Goal: Task Accomplishment & Management: Use online tool/utility

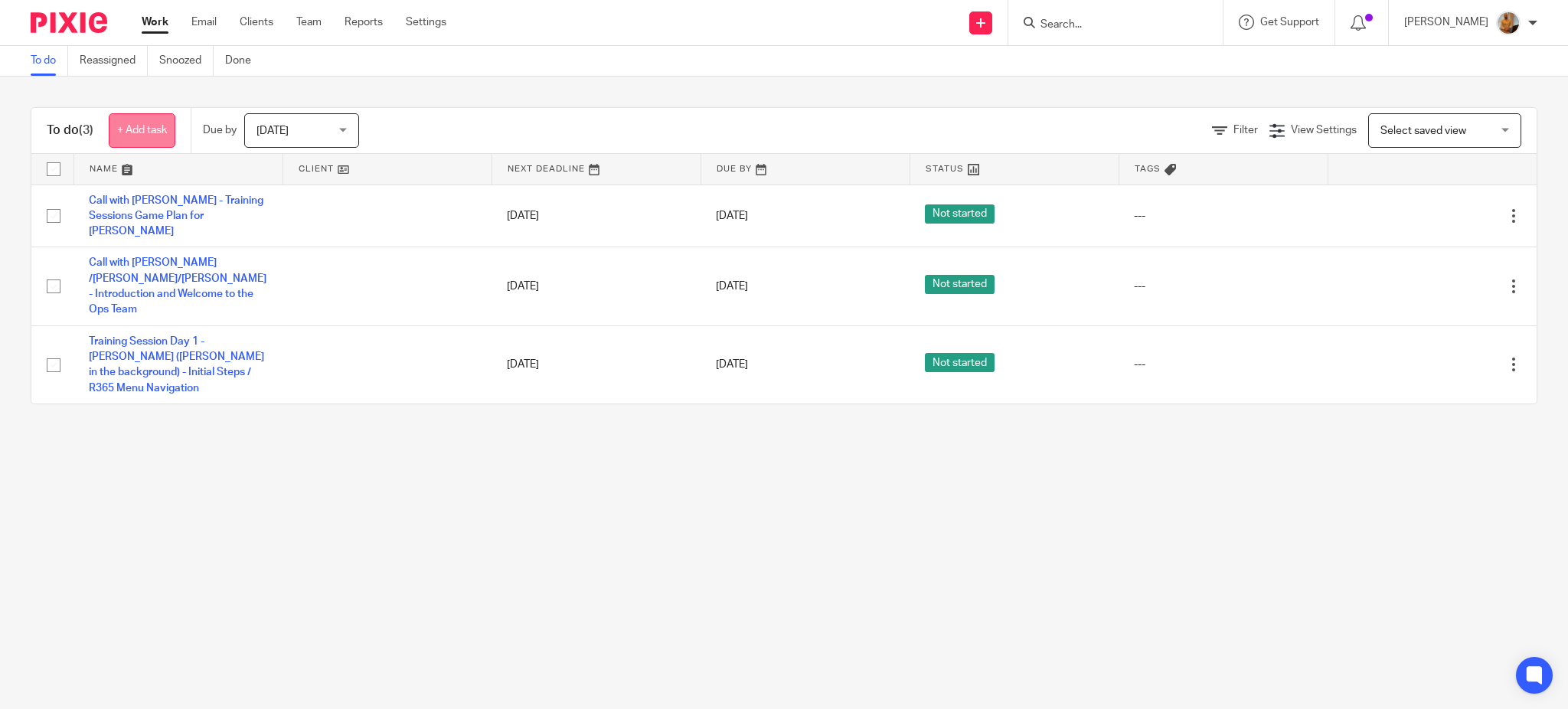
click at [139, 124] on link "+ Add task" at bounding box center [142, 130] width 66 height 35
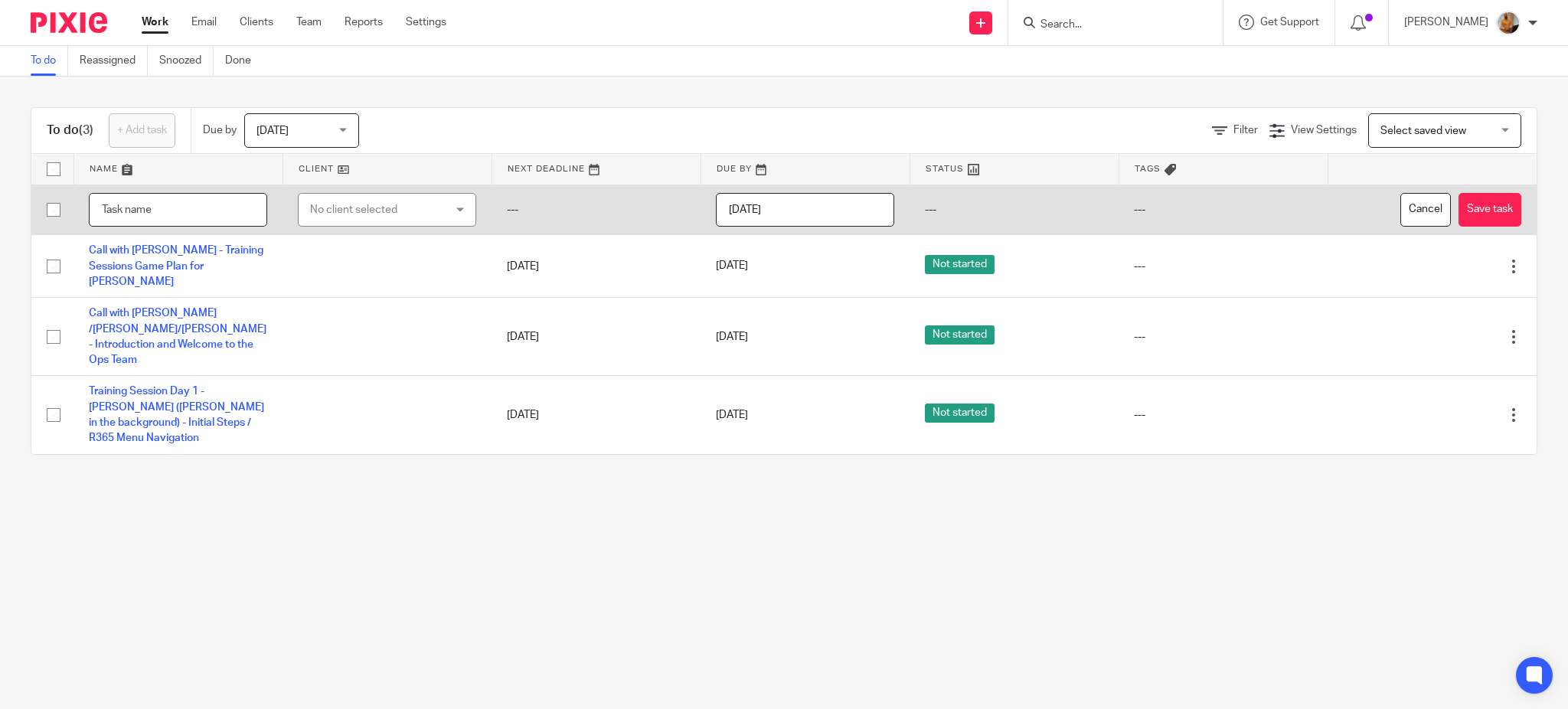
click at [140, 203] on input "text" at bounding box center [178, 210] width 178 height 35
type input "AP Invoice/DTP/Missing Items"
click at [404, 219] on div "No client selected" at bounding box center [376, 210] width 133 height 32
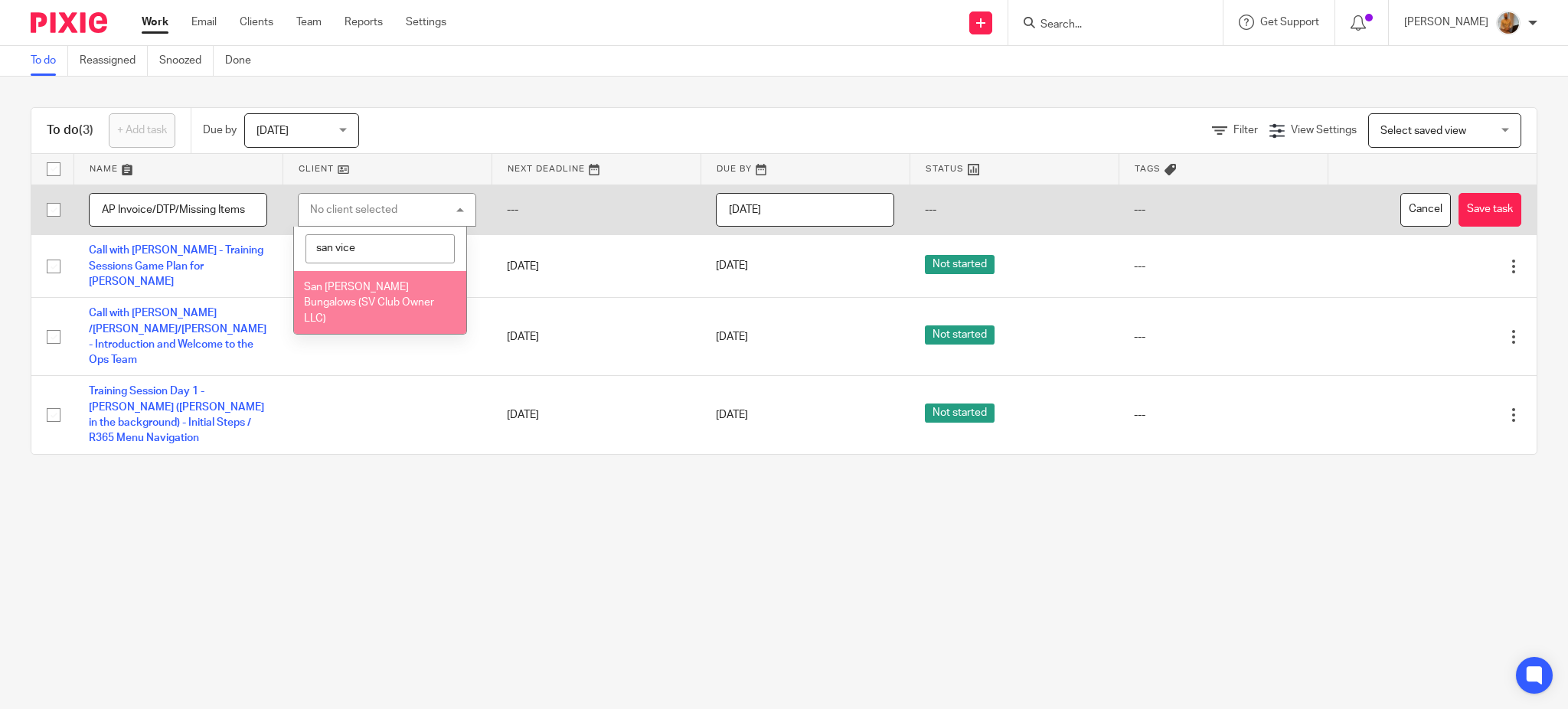
type input "san vice"
click at [351, 286] on span "San [PERSON_NAME] Bungalows (SV Club Owner LLC)" at bounding box center [368, 303] width 130 height 42
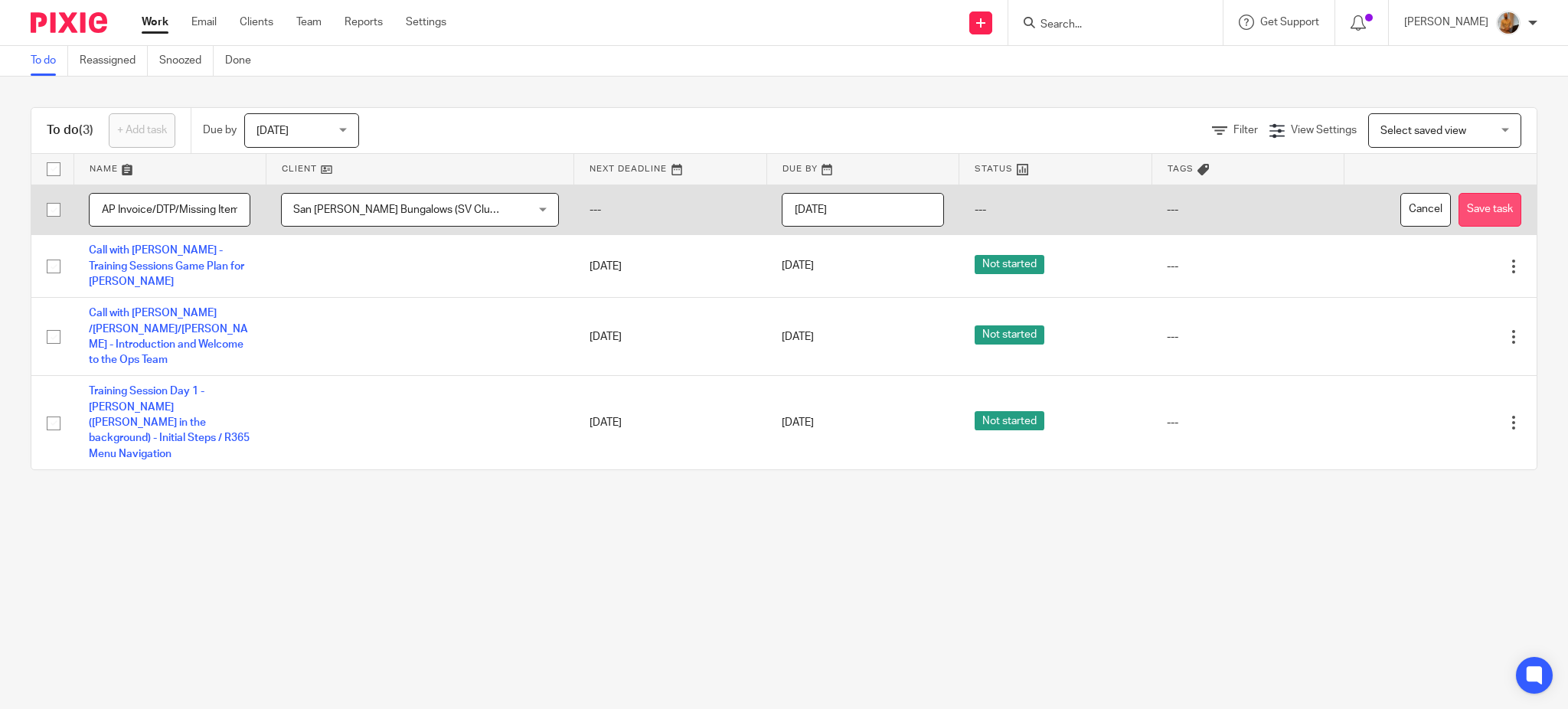
click at [1474, 211] on button "Save task" at bounding box center [1490, 210] width 63 height 35
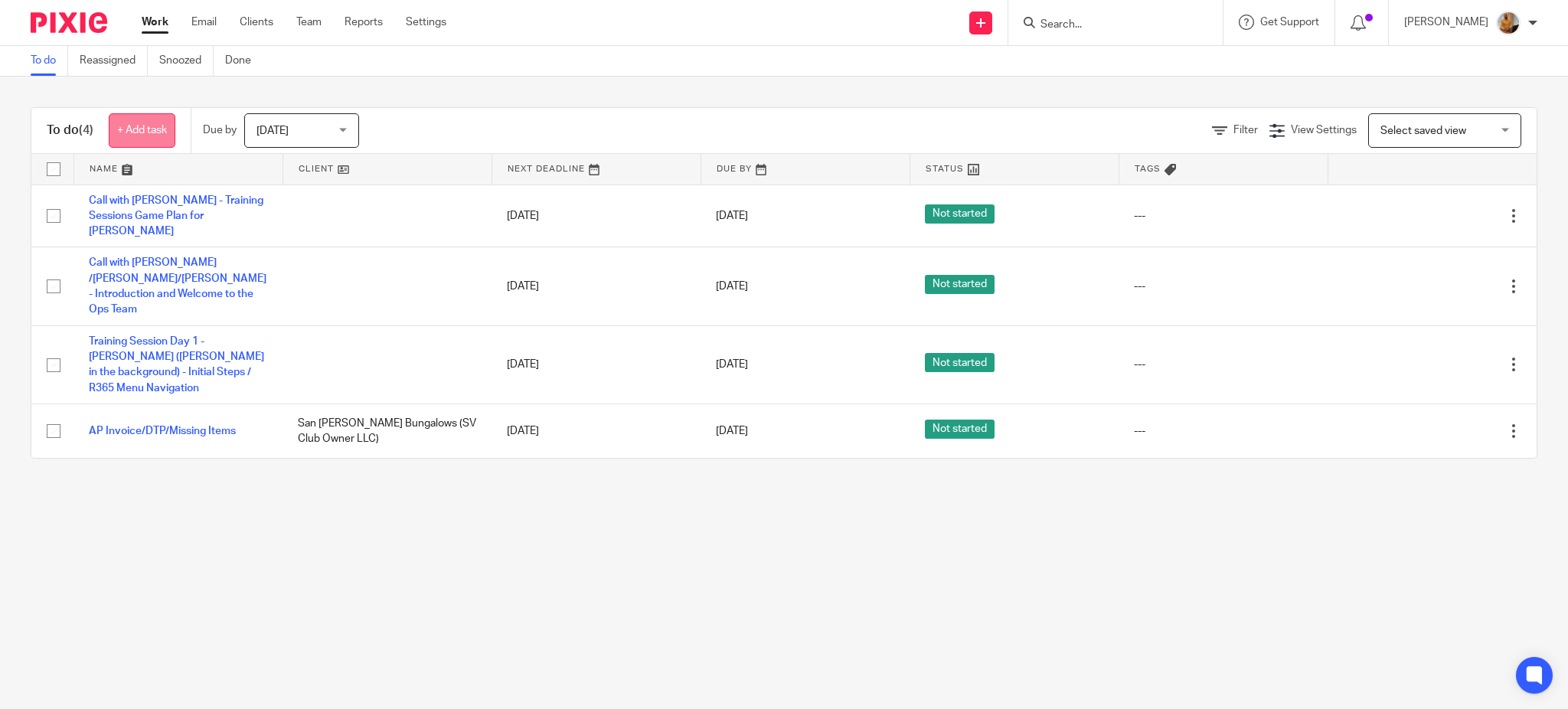
click at [129, 122] on link "+ Add task" at bounding box center [142, 130] width 66 height 35
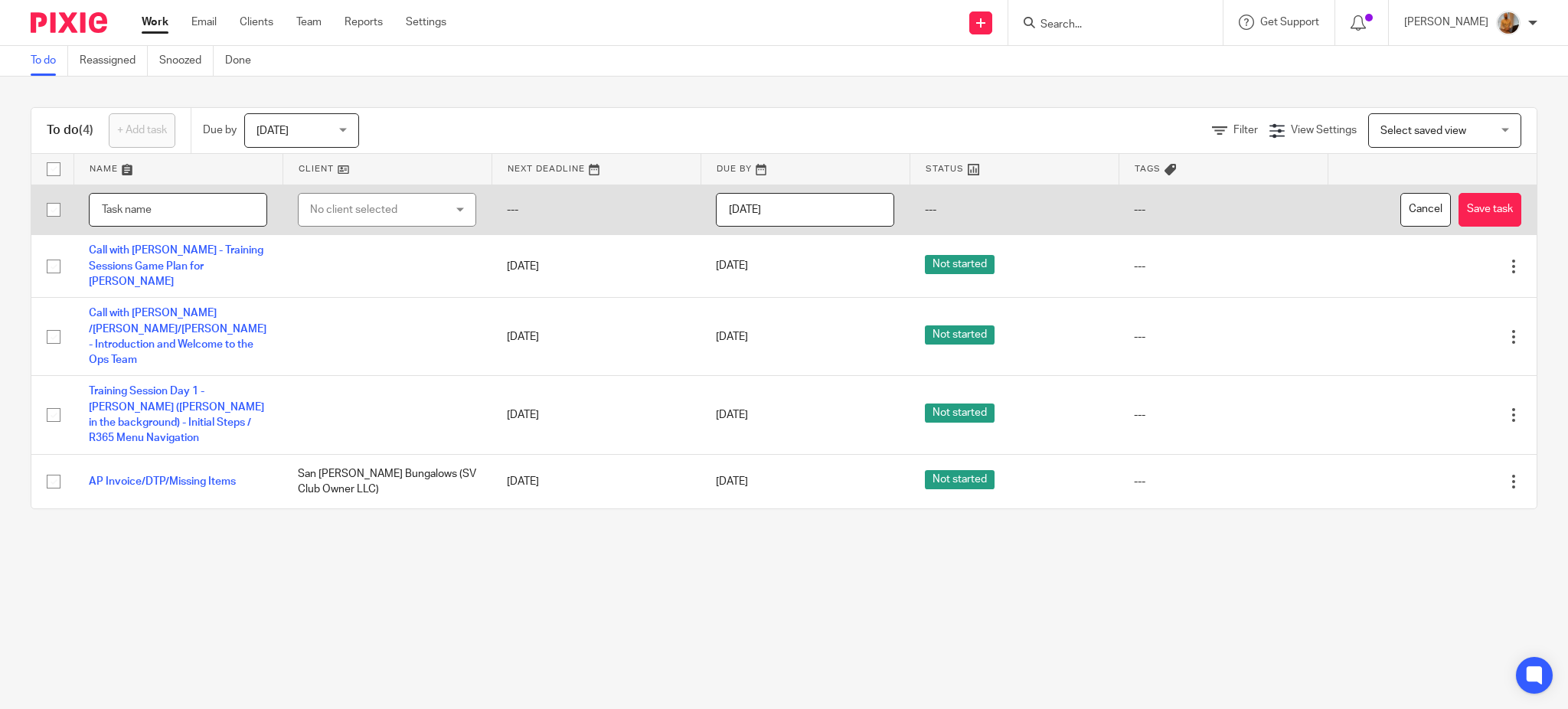
click at [145, 210] on input "text" at bounding box center [178, 210] width 178 height 35
type input "Support Actions - [PERSON_NAME] Missing Items"
click at [1466, 199] on button "Save task" at bounding box center [1490, 210] width 63 height 35
